Goal: Find specific page/section: Find specific page/section

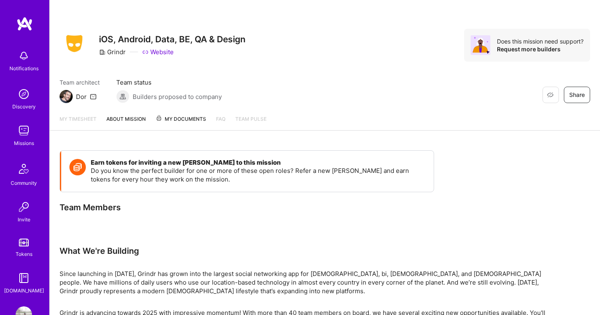
click at [23, 100] on img at bounding box center [24, 94] width 16 height 16
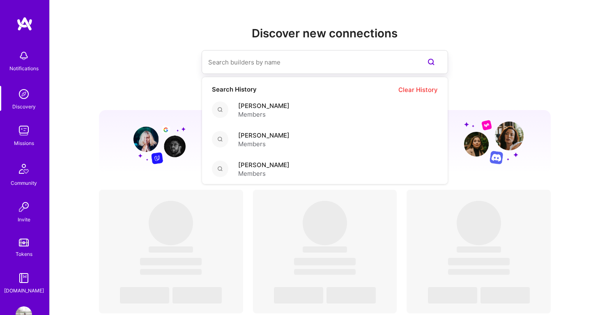
click at [243, 67] on input at bounding box center [308, 62] width 200 height 21
click at [263, 108] on span "[PERSON_NAME]" at bounding box center [263, 105] width 51 height 9
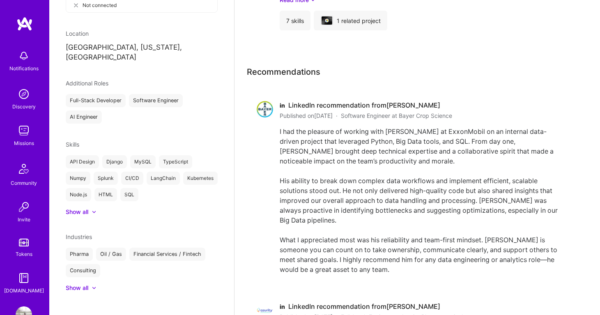
scroll to position [832, 0]
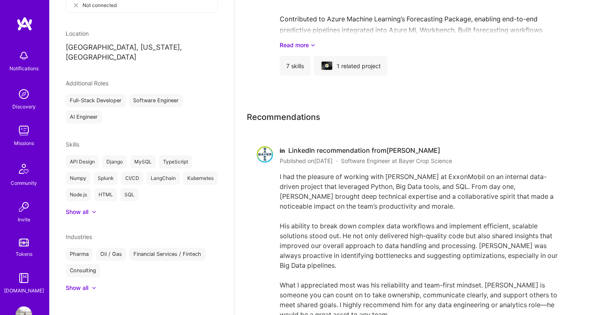
click at [19, 91] on img at bounding box center [24, 94] width 16 height 16
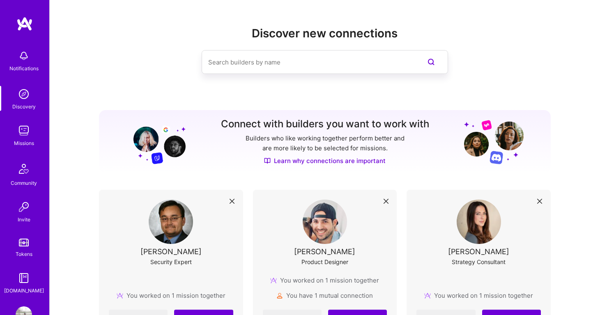
click at [28, 138] on img at bounding box center [24, 130] width 16 height 16
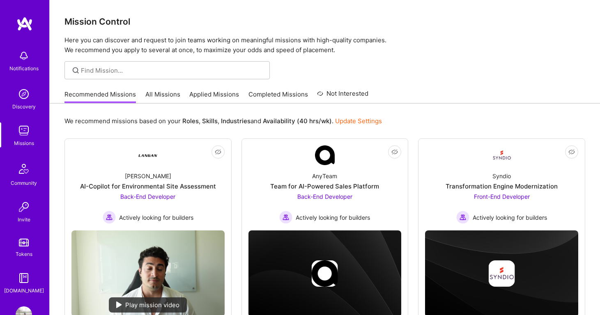
click at [29, 132] on img at bounding box center [24, 130] width 16 height 16
